Goal: Find contact information: Find contact information

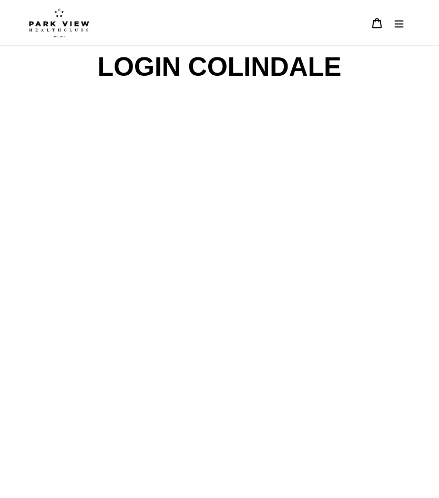
drag, startPoint x: 390, startPoint y: 18, endPoint x: 402, endPoint y: 19, distance: 12.7
click at [393, 18] on button "Menu" at bounding box center [399, 22] width 22 height 23
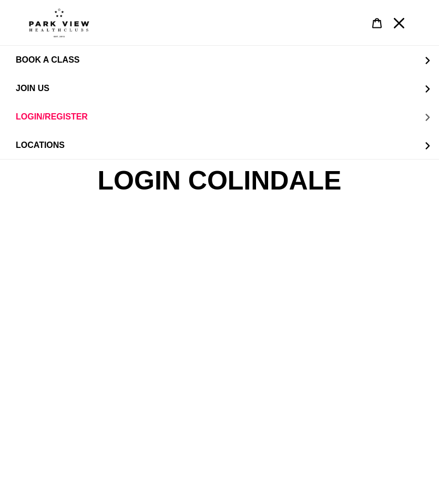
click at [41, 119] on span "LOGIN/REGISTER" at bounding box center [52, 116] width 72 height 9
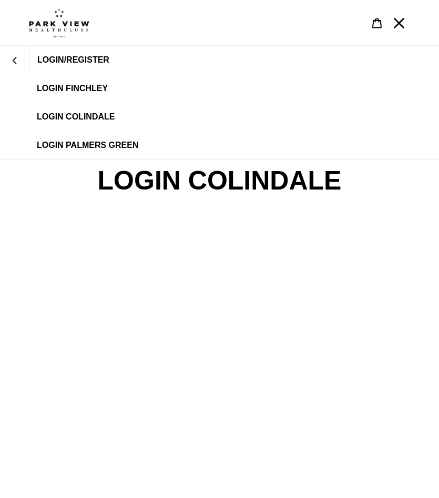
click at [41, 119] on span "LOGIN COLINDALE" at bounding box center [76, 116] width 78 height 9
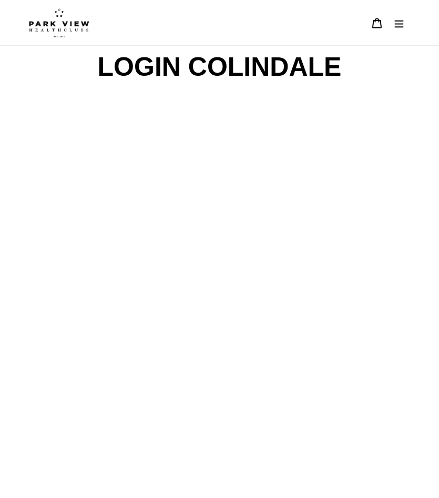
drag, startPoint x: 187, startPoint y: 273, endPoint x: 366, endPoint y: 35, distance: 298.2
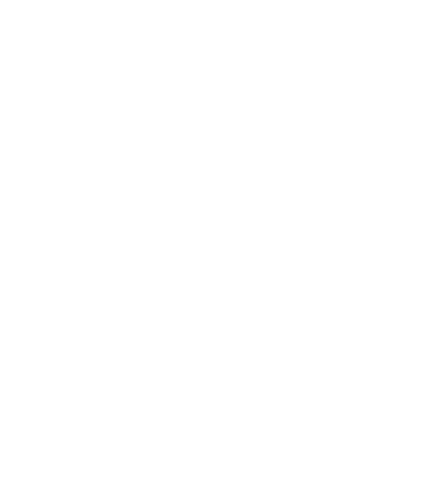
scroll to position [98, 0]
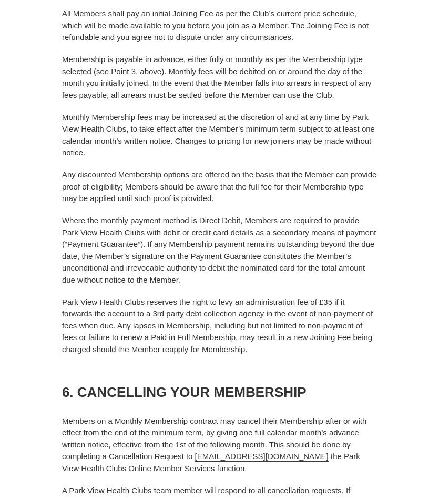
scroll to position [1630, 0]
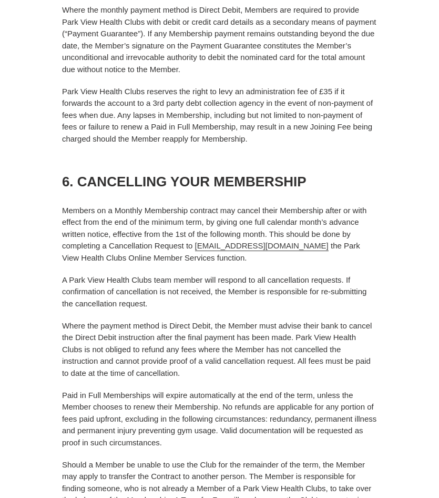
drag, startPoint x: 194, startPoint y: 247, endPoint x: 323, endPoint y: 249, distance: 128.9
click at [323, 249] on p "Members on a Monthly Membership contract may cancel their Membership after or w…" at bounding box center [219, 234] width 315 height 59
copy link "accounts@parkviewhealthclubs.com"
